Goal: Task Accomplishment & Management: Manage account settings

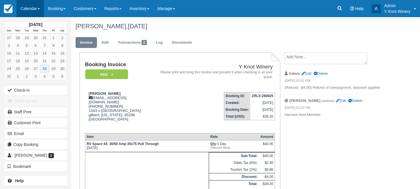
click at [40, 9] on span at bounding box center [39, 8] width 2 height 1
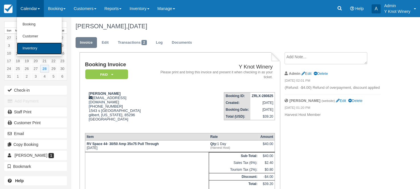
click at [34, 45] on link "Inventory" at bounding box center [39, 48] width 45 height 12
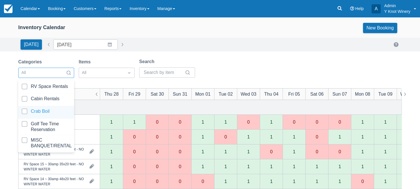
click at [59, 112] on div at bounding box center [46, 112] width 49 height 8
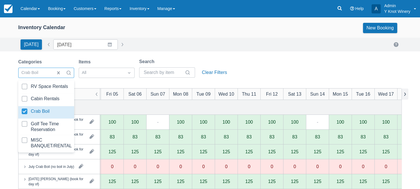
click at [406, 93] on button "button" at bounding box center [404, 93] width 7 height 11
click at [284, 69] on div "Categories option Crab Boil, selected. option MISC BANQUET/RENTAL focused, 5 of…" at bounding box center [209, 69] width 383 height 23
